Goal: Navigation & Orientation: Find specific page/section

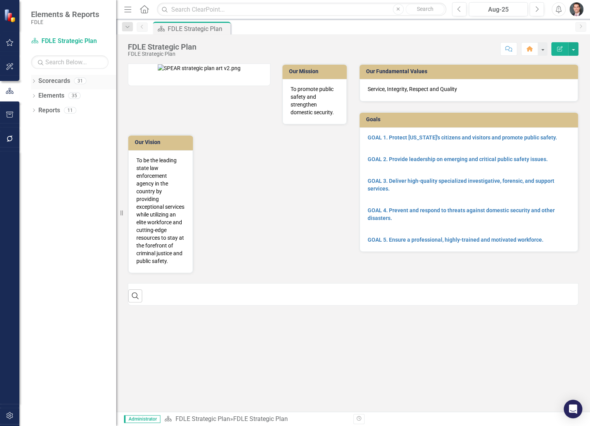
click at [36, 81] on icon "Dropdown" at bounding box center [33, 82] width 5 height 4
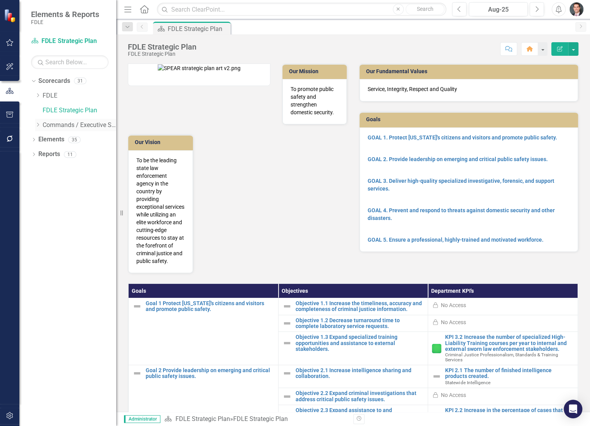
click at [37, 122] on div "Dropdown" at bounding box center [38, 125] width 6 height 7
click at [45, 138] on icon "Dropdown" at bounding box center [46, 139] width 6 height 5
click at [35, 80] on div "Dropdown" at bounding box center [32, 80] width 7 height 5
click at [34, 80] on icon "Dropdown" at bounding box center [33, 82] width 5 height 4
click at [38, 95] on icon "Dropdown" at bounding box center [38, 95] width 6 height 5
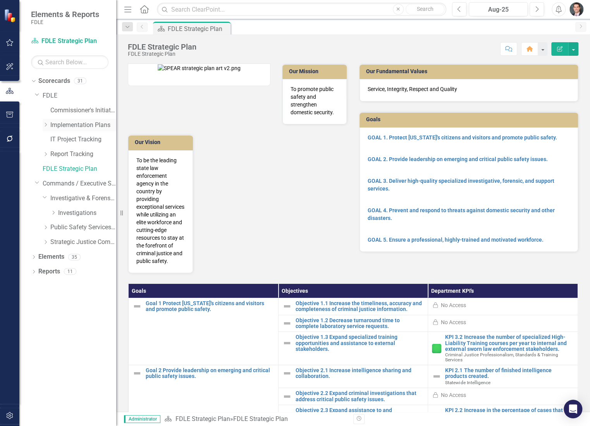
click at [43, 124] on icon "Dropdown" at bounding box center [46, 124] width 6 height 5
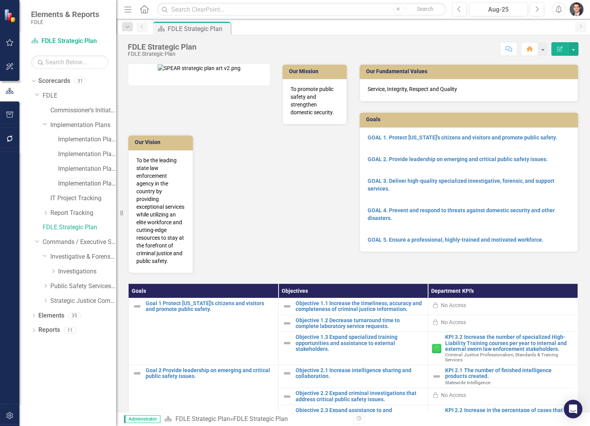
click at [82, 182] on link "Implementation Plan FY25/26" at bounding box center [87, 183] width 58 height 9
